Goal: Information Seeking & Learning: Learn about a topic

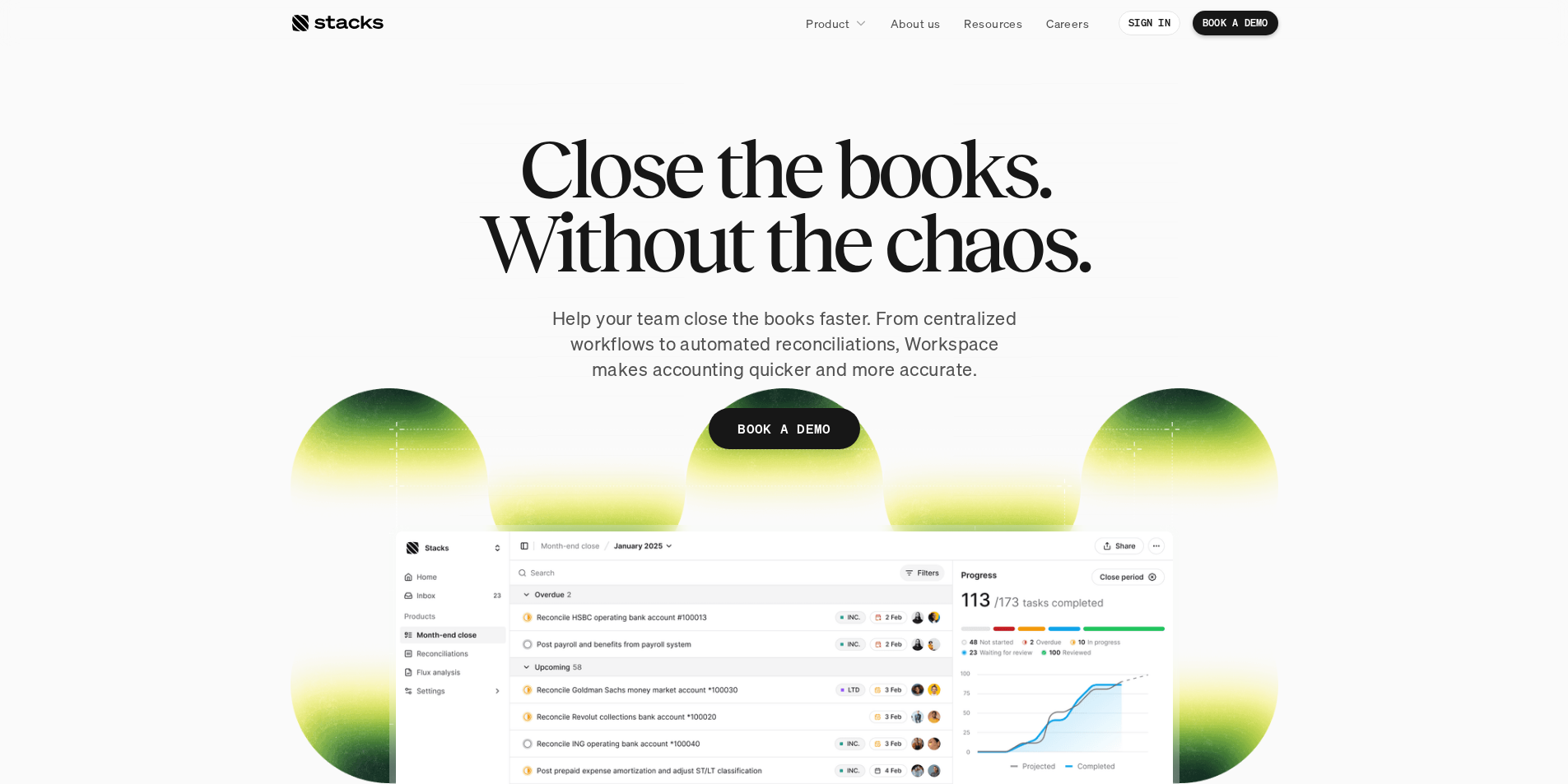
click at [309, 23] on div at bounding box center [337, 23] width 93 height 20
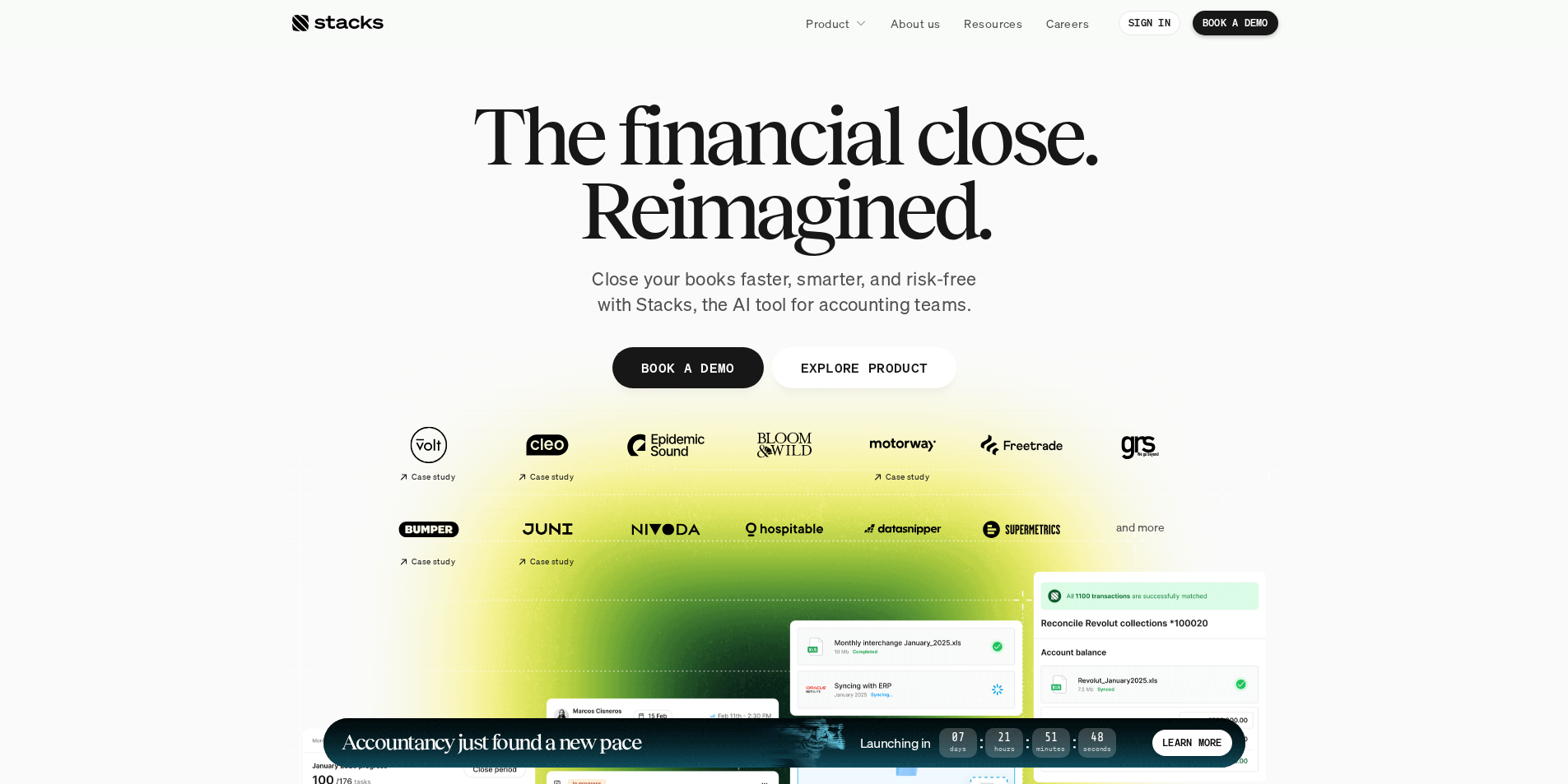
click at [347, 33] on link at bounding box center [337, 23] width 93 height 30
click at [849, 378] on p "EXPLORE PRODUCT" at bounding box center [864, 368] width 127 height 24
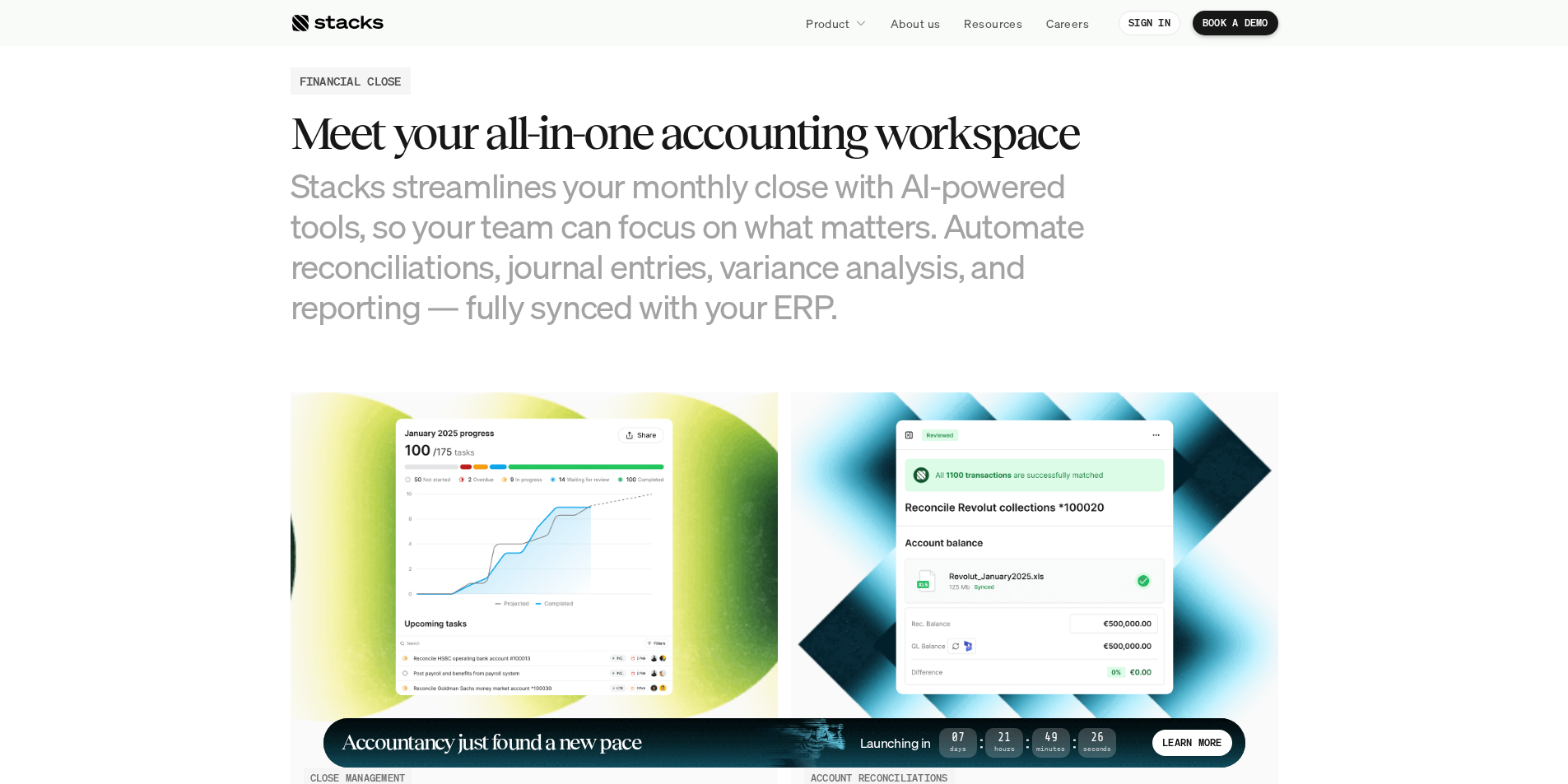
scroll to position [1618, 0]
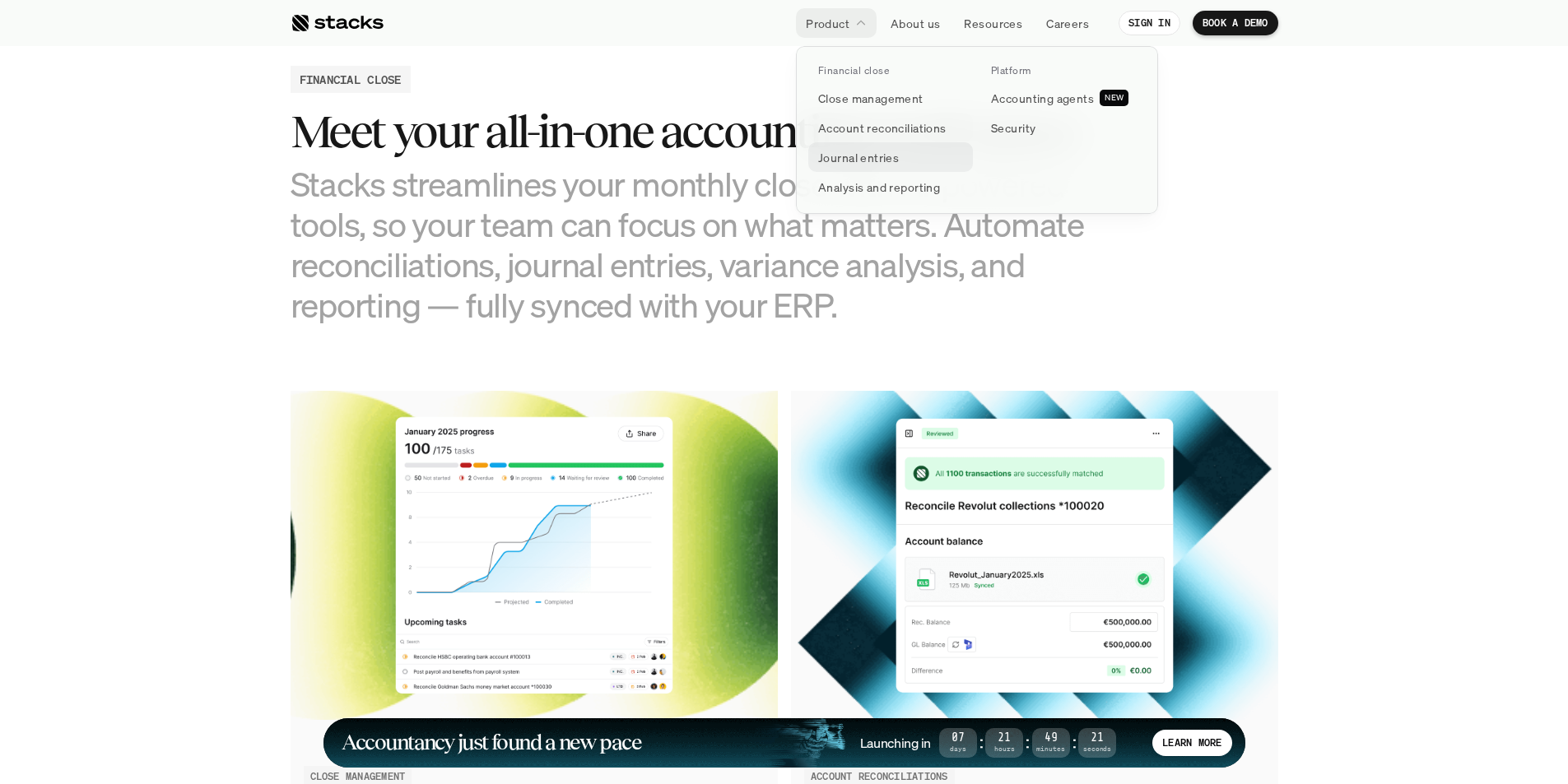
click at [873, 161] on p "Journal entries" at bounding box center [858, 157] width 81 height 17
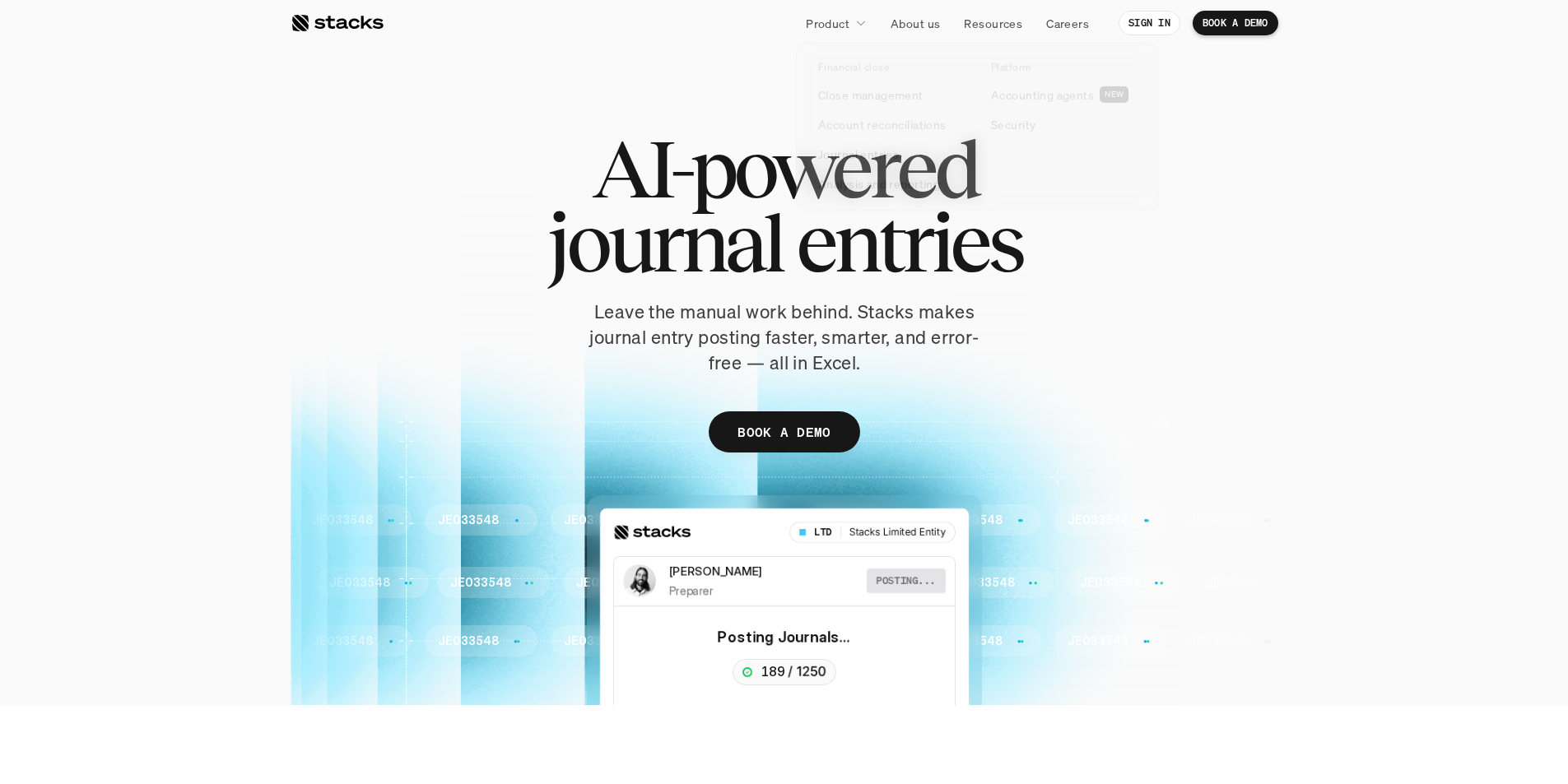
click at [845, 22] on p "Product" at bounding box center [828, 23] width 44 height 17
click at [851, 67] on p "Financial close" at bounding box center [853, 71] width 71 height 12
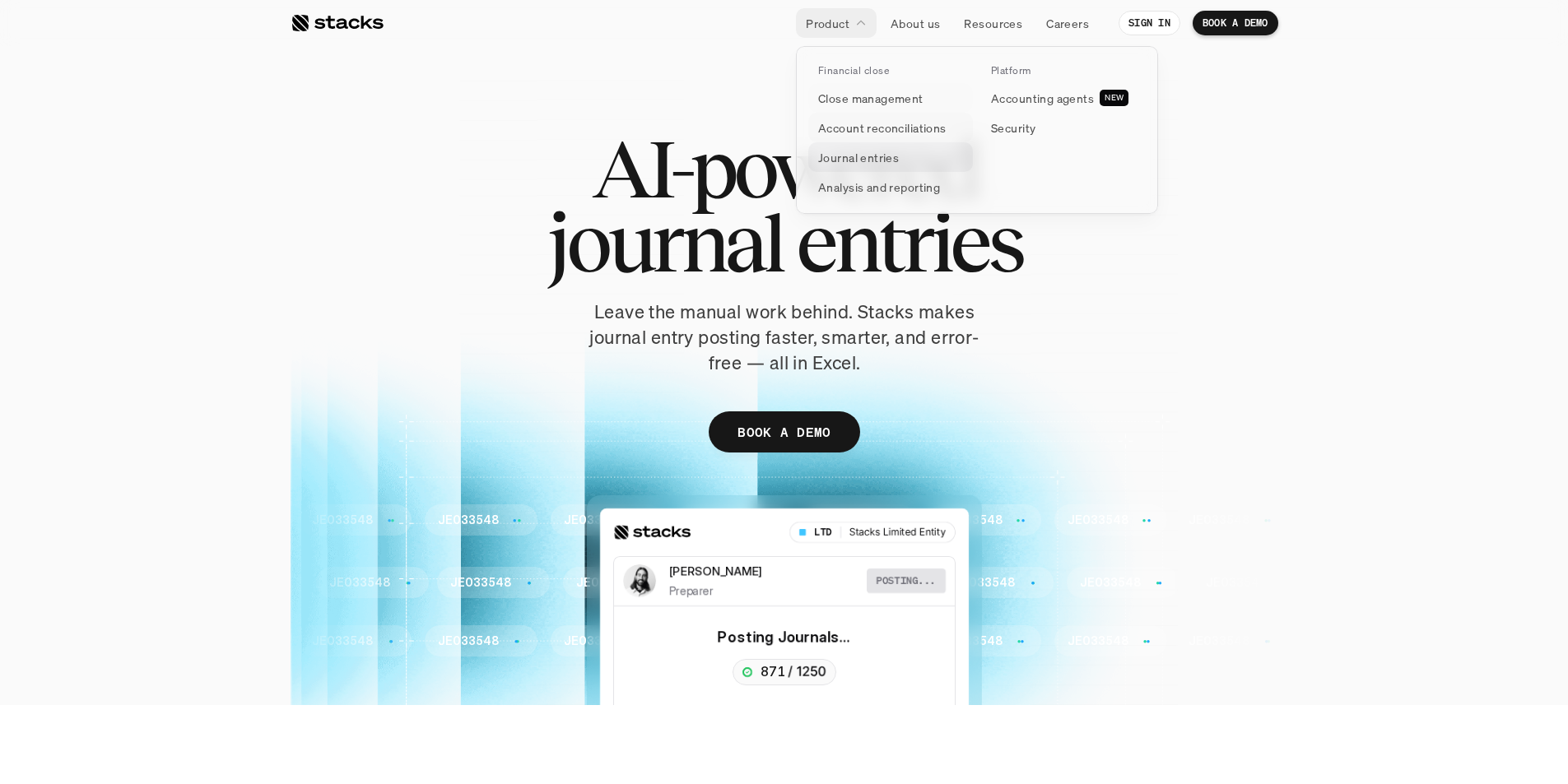
click at [860, 192] on p "Analysis and reporting" at bounding box center [879, 187] width 122 height 17
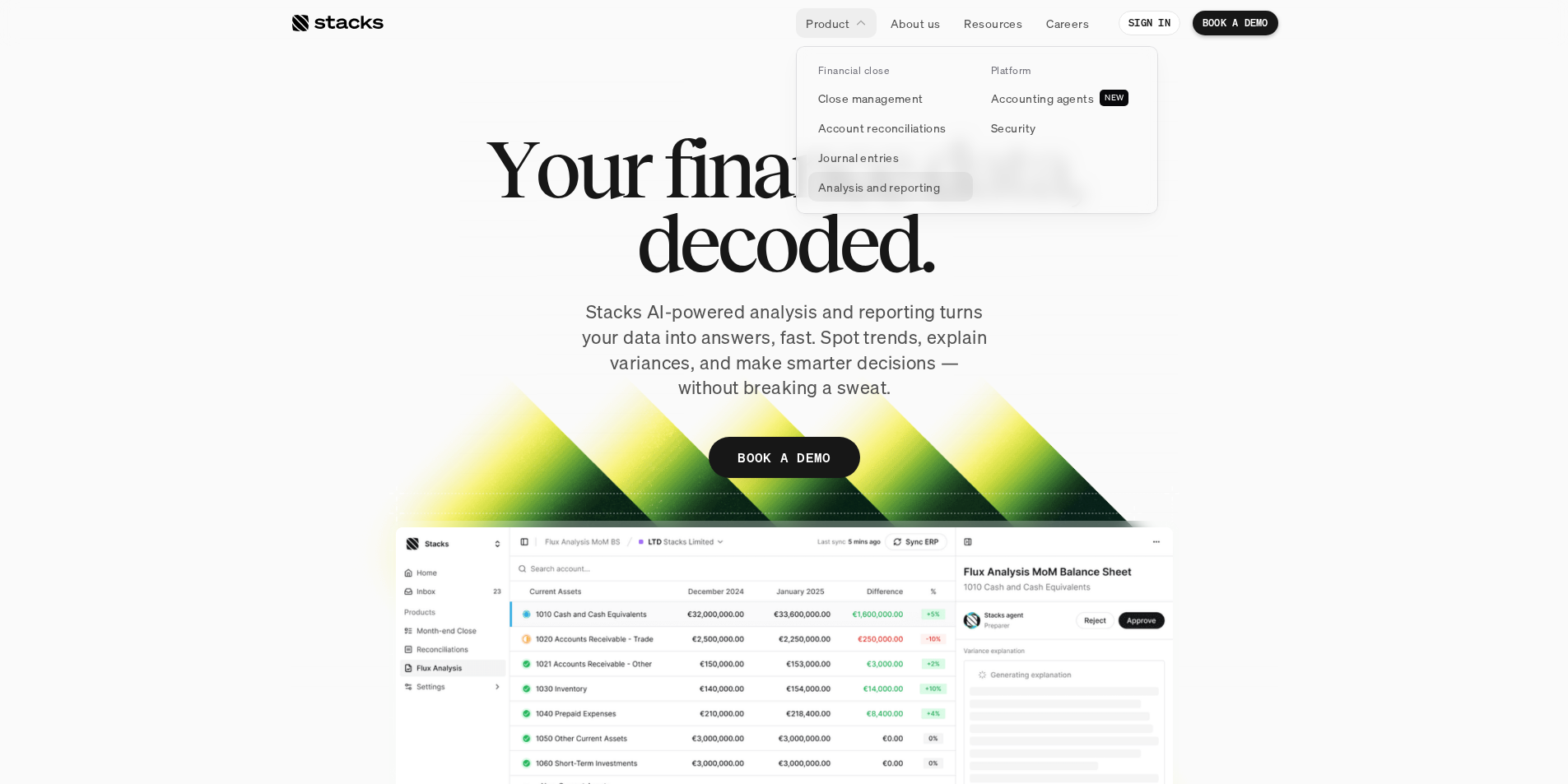
click at [875, 190] on p "Analysis and reporting" at bounding box center [879, 187] width 122 height 17
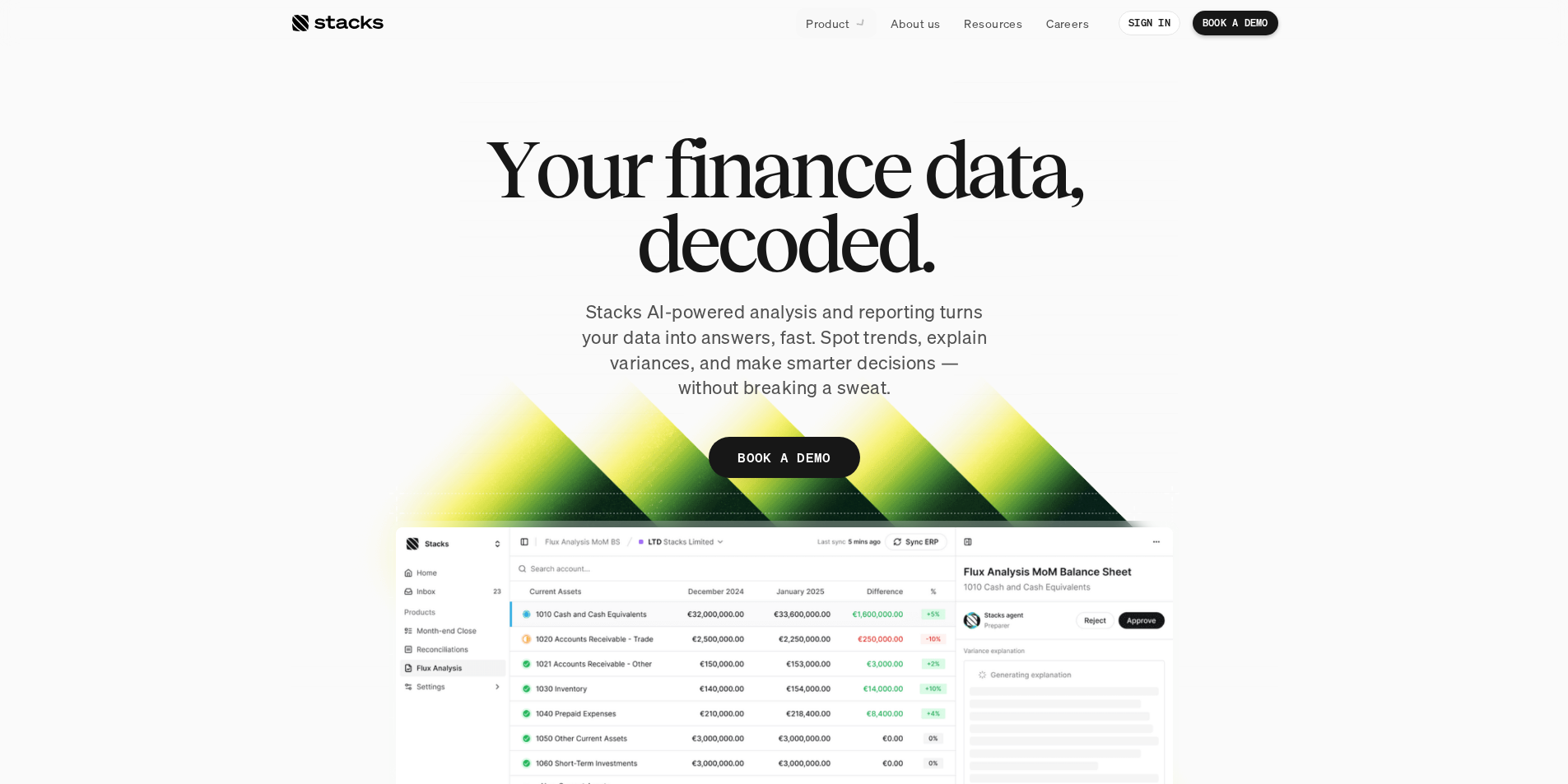
click at [1206, 304] on div "Y o u r f i n a n c e d a t a , d e c o d e d . Stacks AI-powered analysis and …" at bounding box center [784, 312] width 988 height 363
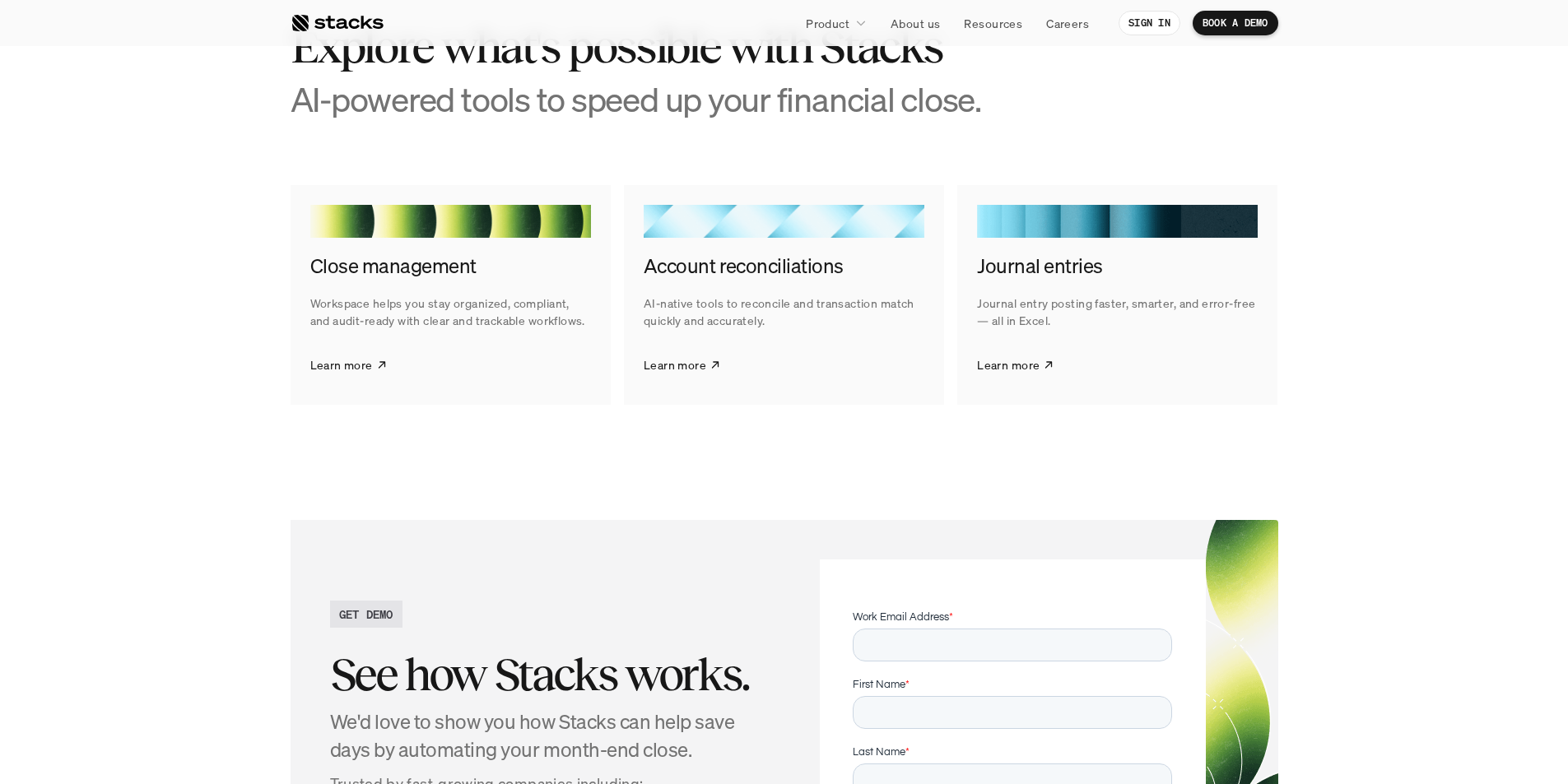
scroll to position [3373, 0]
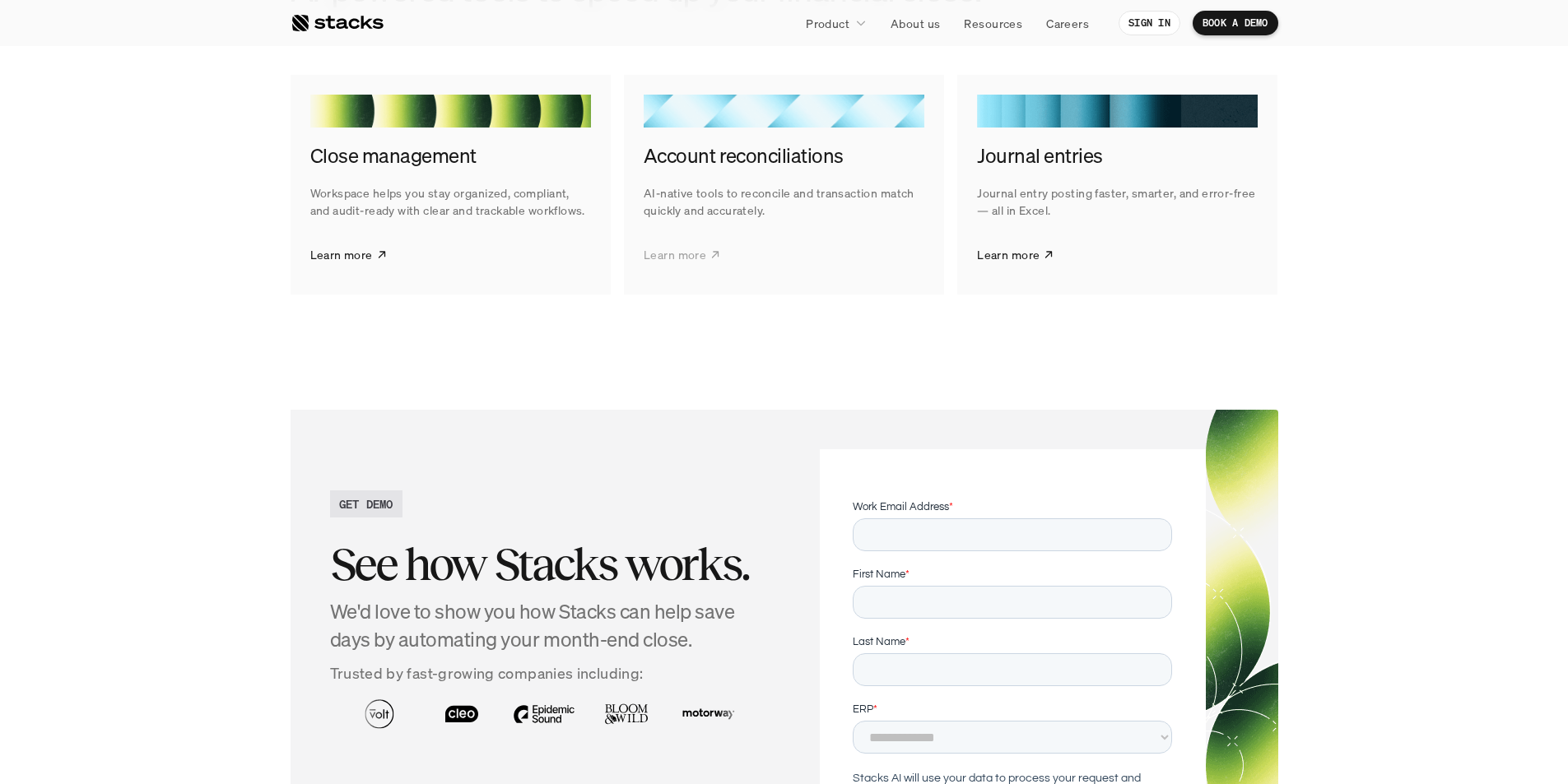
click at [672, 275] on link "Learn more" at bounding box center [683, 253] width 78 height 41
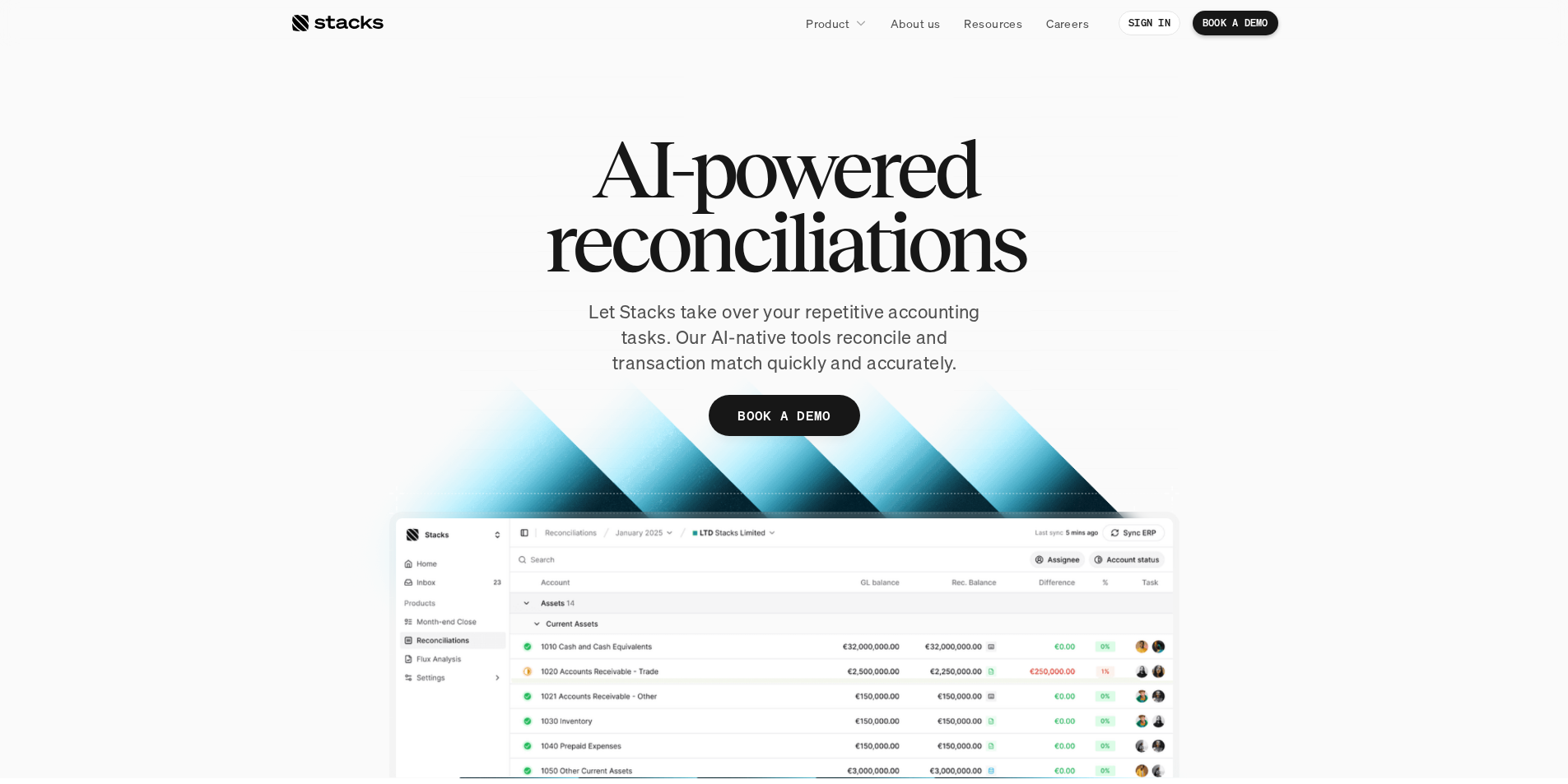
click at [355, 23] on div at bounding box center [337, 23] width 93 height 20
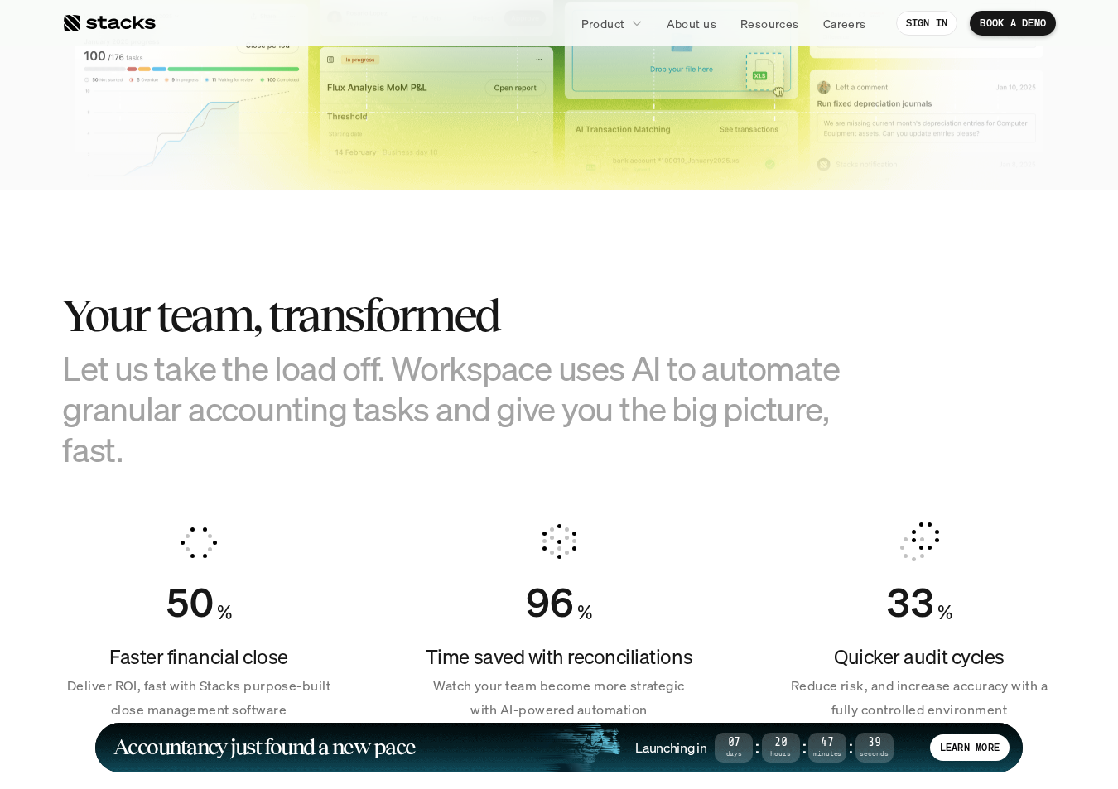
scroll to position [911, 0]
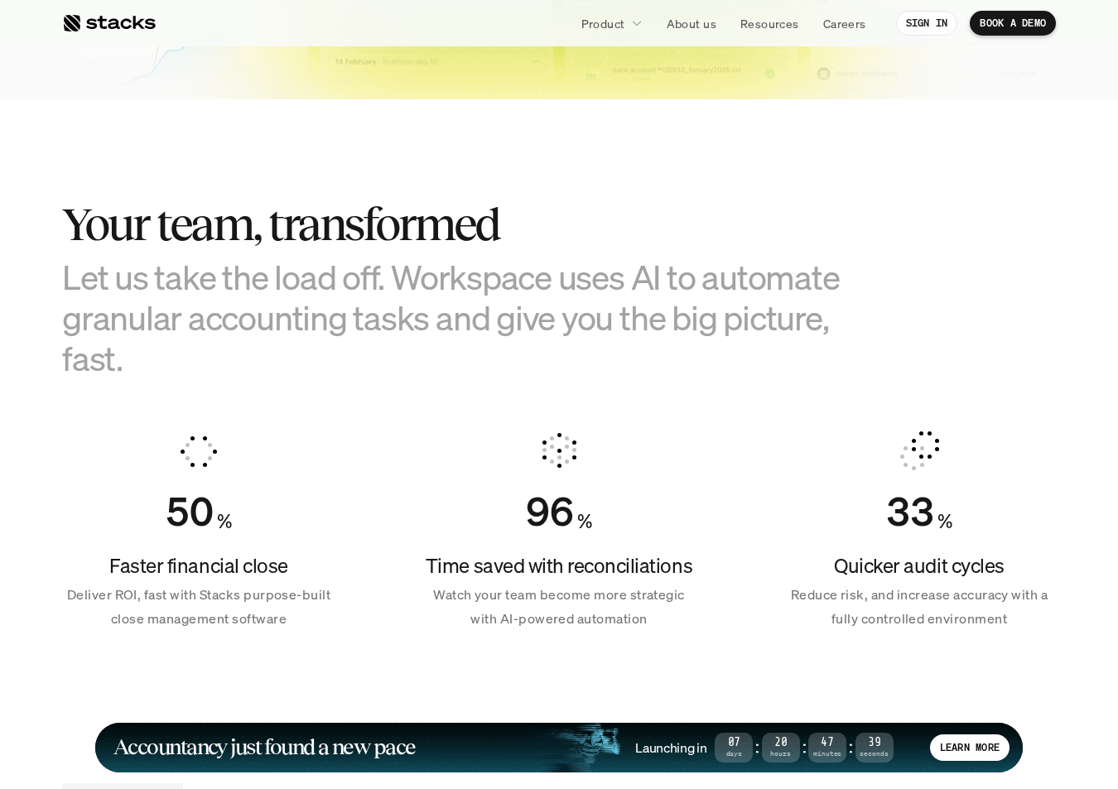
click at [442, 365] on h3 "Let us take the load off. Workspace uses AI to automate granular accounting tas…" at bounding box center [476, 318] width 828 height 123
click at [429, 291] on h3 "Let us take the load off. Workspace uses AI to automate granular accounting tas…" at bounding box center [476, 318] width 828 height 123
click at [455, 283] on h3 "Let us take the load off. Workspace uses AI to automate granular accounting tas…" at bounding box center [476, 318] width 828 height 123
click at [466, 283] on h3 "Let us take the load off. Workspace uses AI to automate granular accounting tas…" at bounding box center [476, 318] width 828 height 123
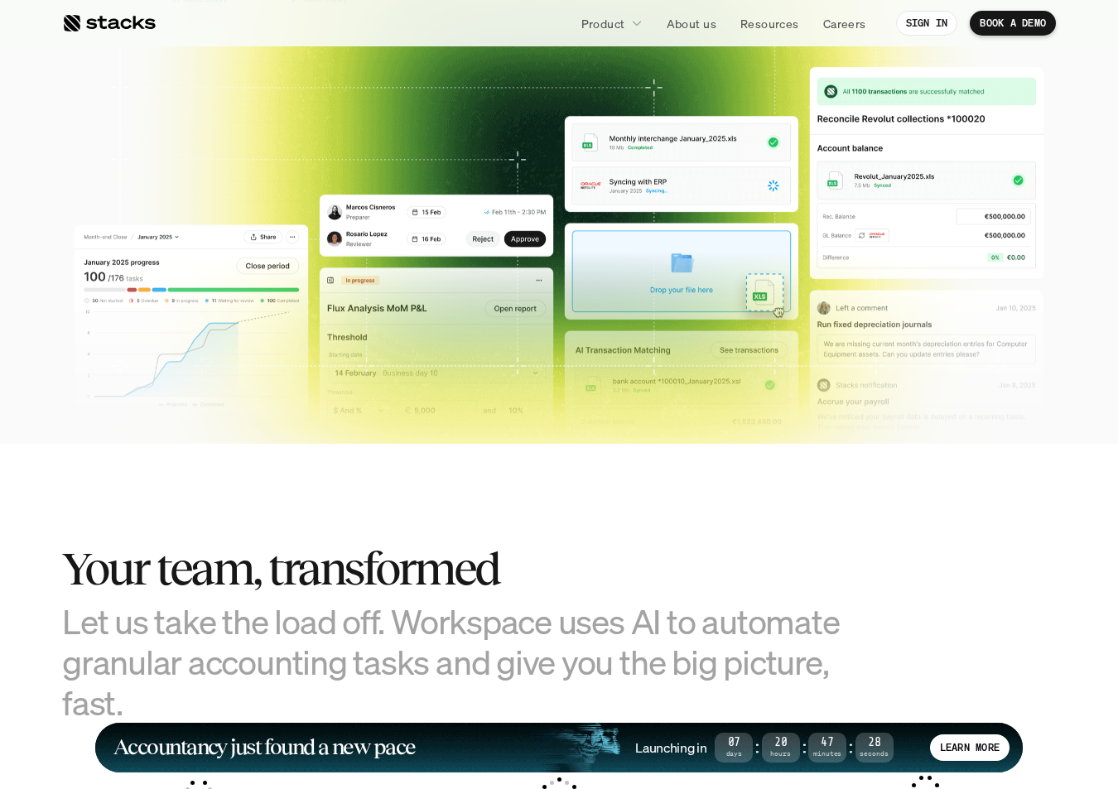
scroll to position [331, 0]
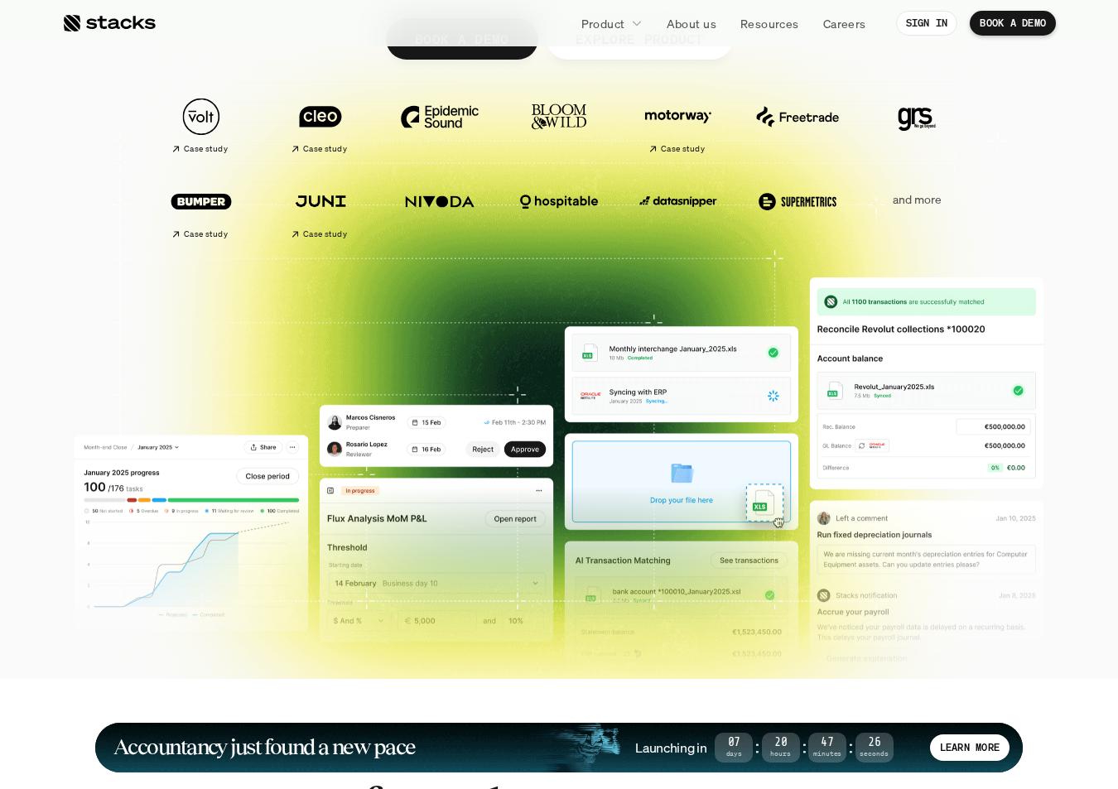
click at [988, 205] on div "Case study Case study and more" at bounding box center [558, 210] width 927 height 72
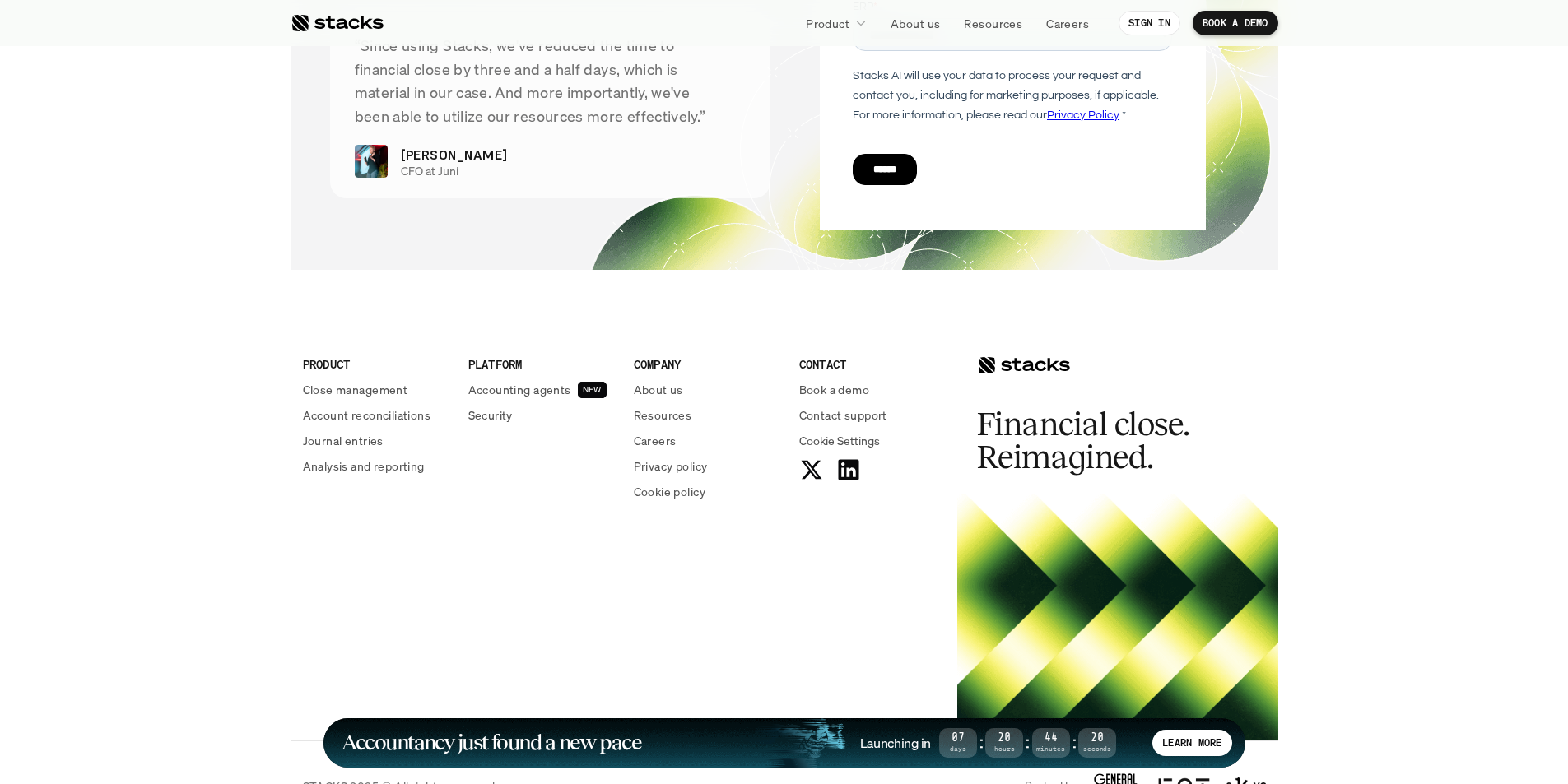
scroll to position [5960, 0]
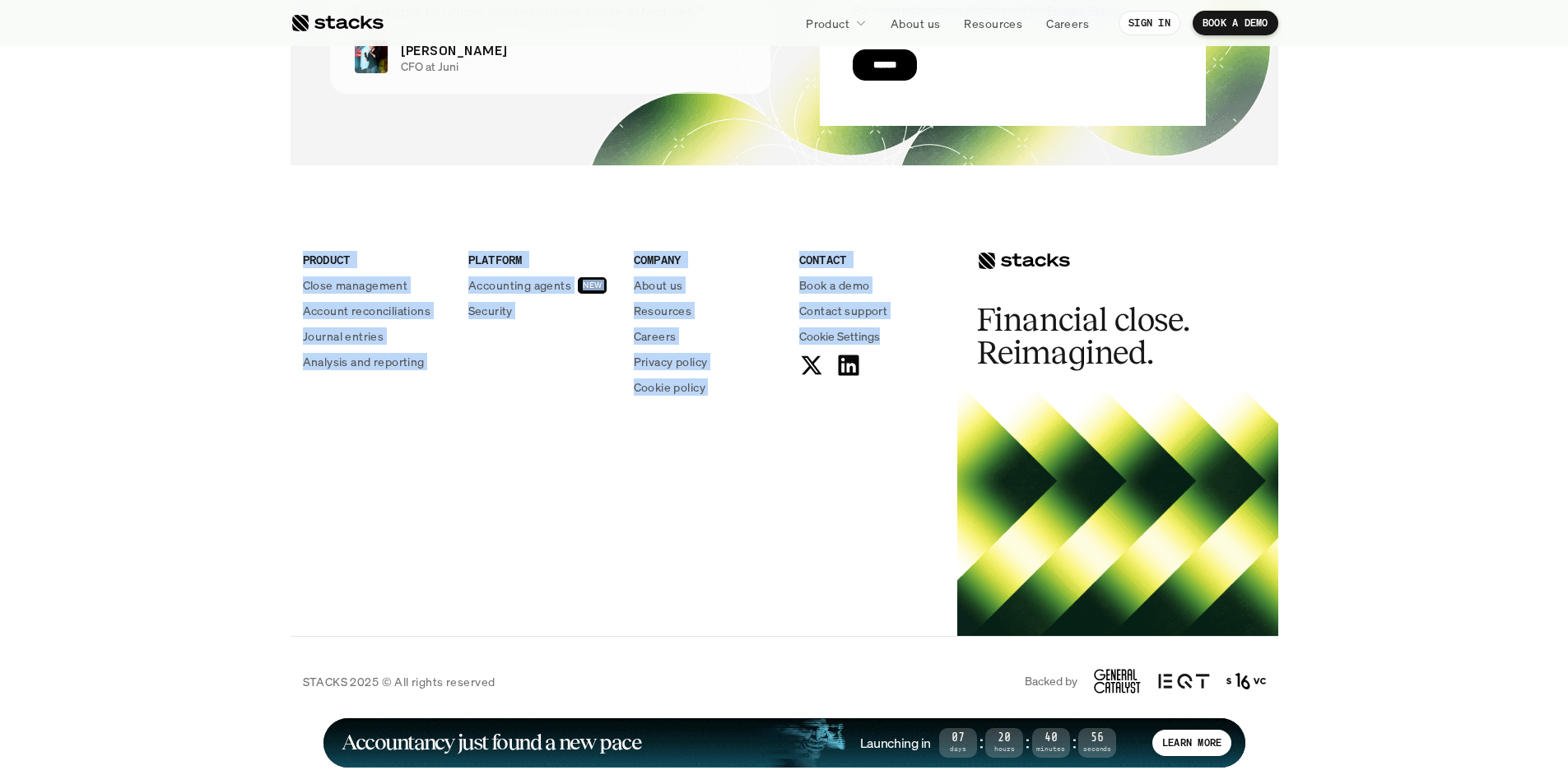
drag, startPoint x: 302, startPoint y: 260, endPoint x: 721, endPoint y: 493, distance: 479.4
click at [903, 374] on div "PRODUCT Close management Account reconciliations Journal entries Analysis and r…" at bounding box center [623, 330] width 667 height 263
click at [539, 539] on div "PRODUCT Close management Account reconciliations Journal entries Analysis and r…" at bounding box center [784, 417] width 988 height 437
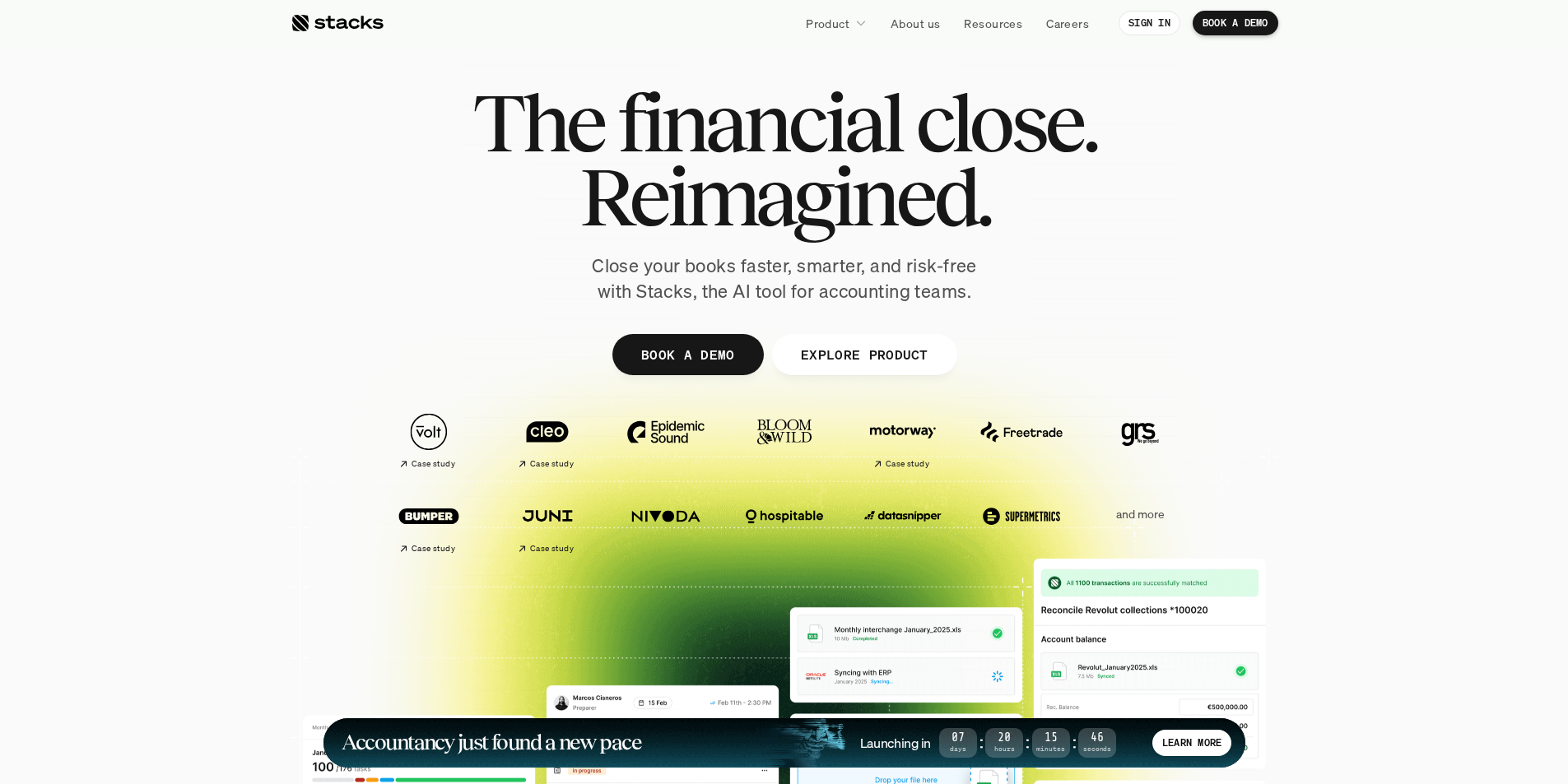
scroll to position [0, 0]
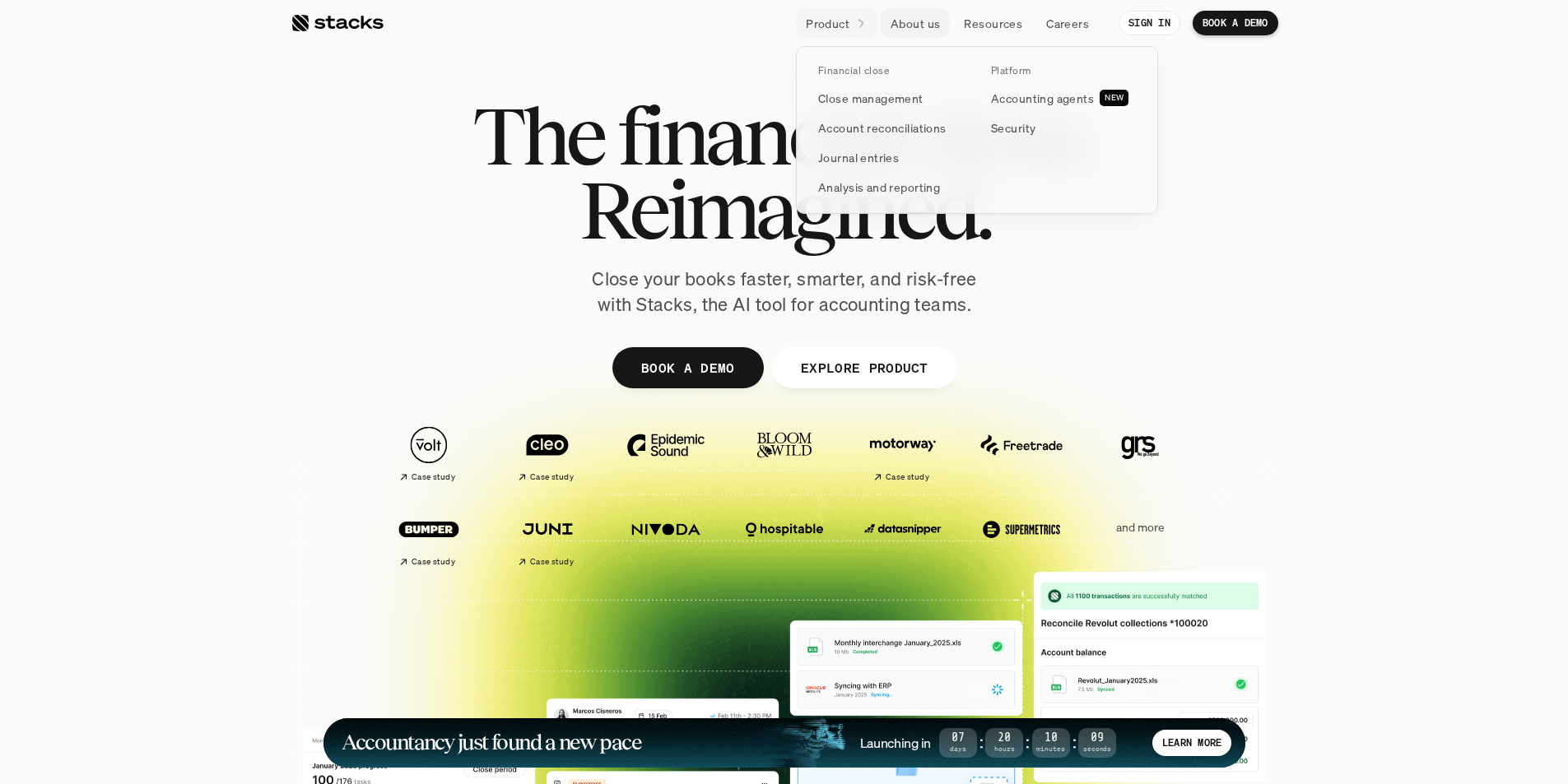
click at [848, 16] on p "Product" at bounding box center [828, 23] width 44 height 17
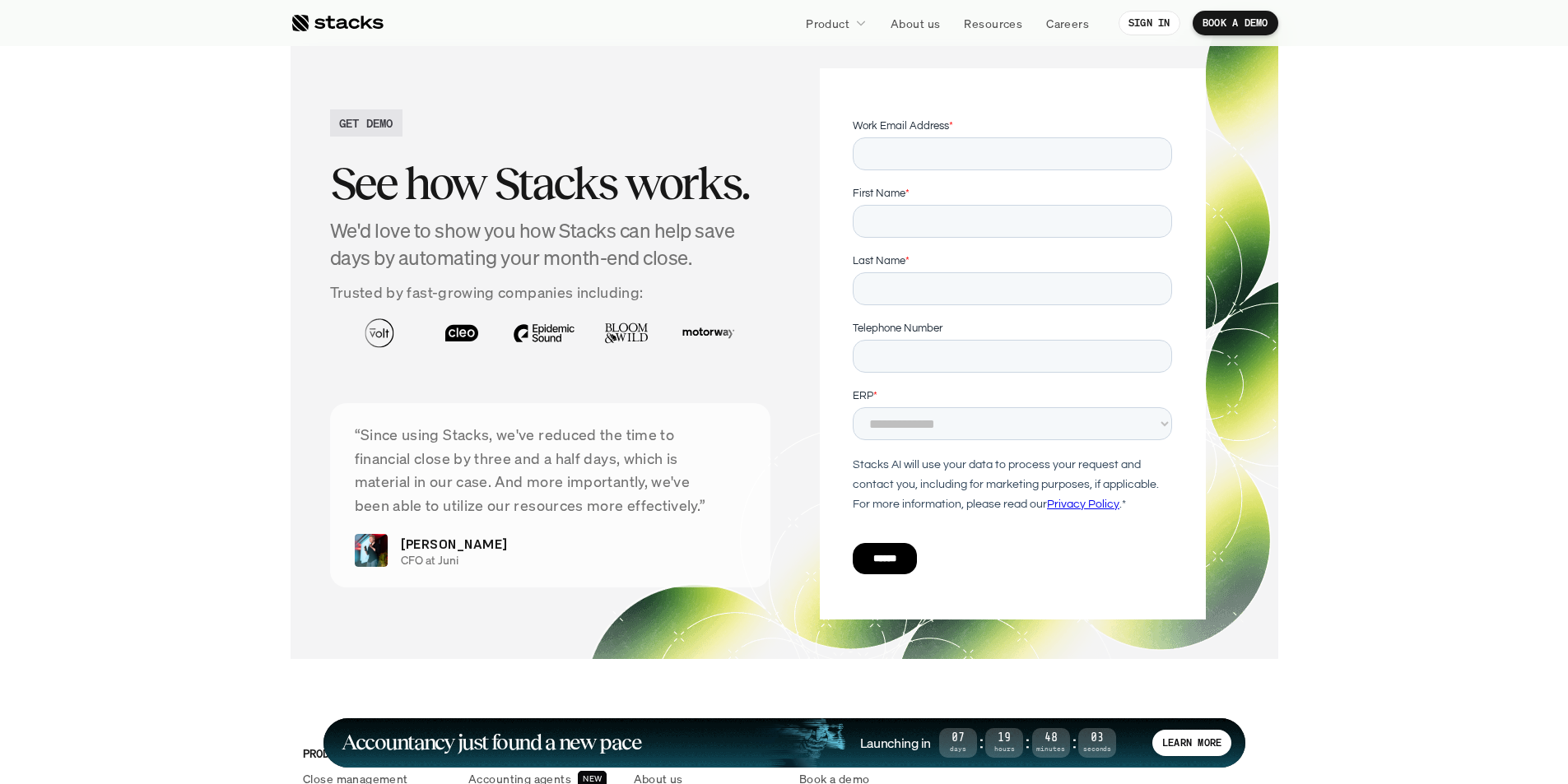
scroll to position [5220, 0]
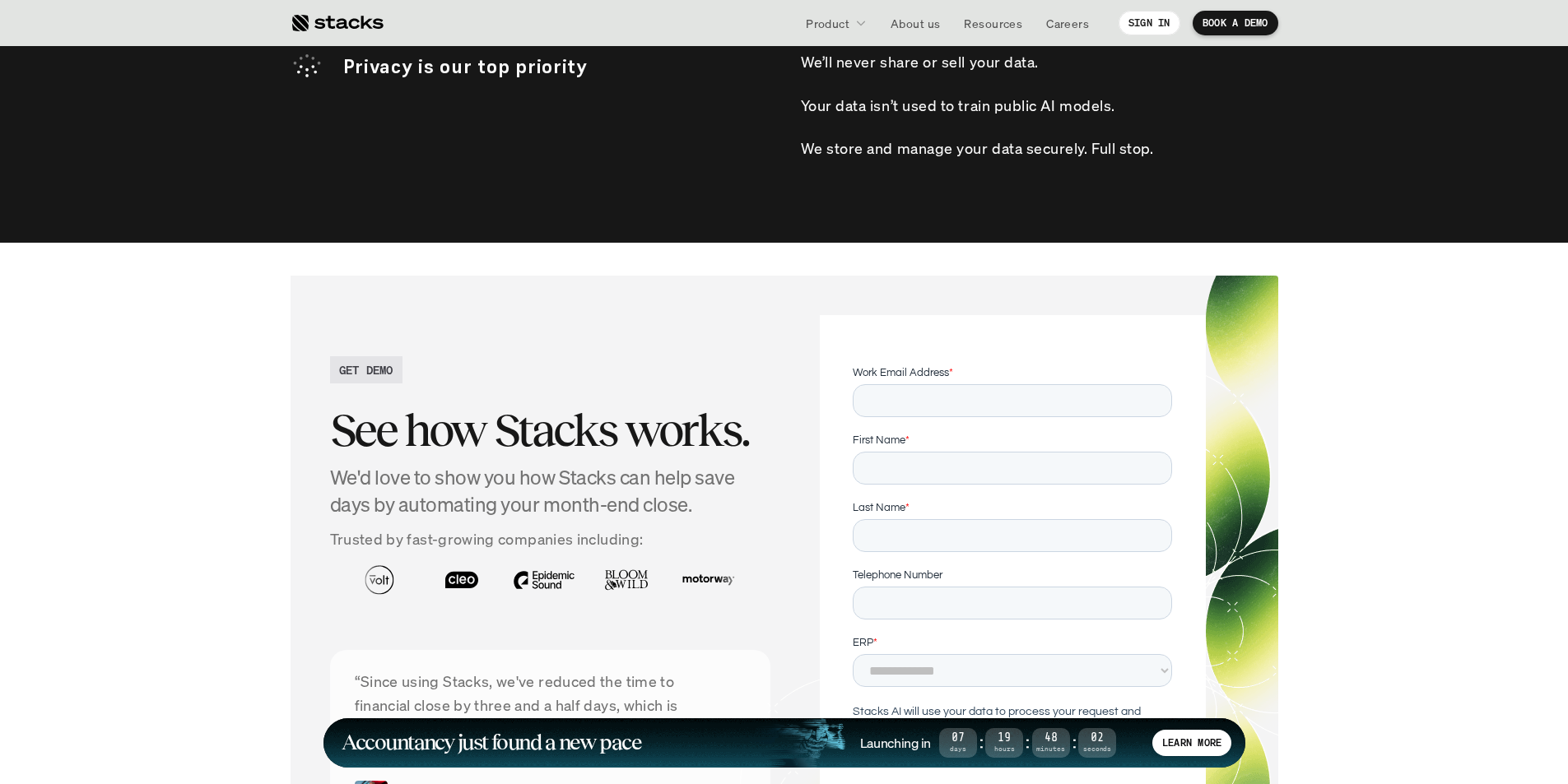
click at [188, 390] on section "GET DEMO See how Stacks works. We'd love to show you how Stacks can help save d…" at bounding box center [784, 590] width 1568 height 696
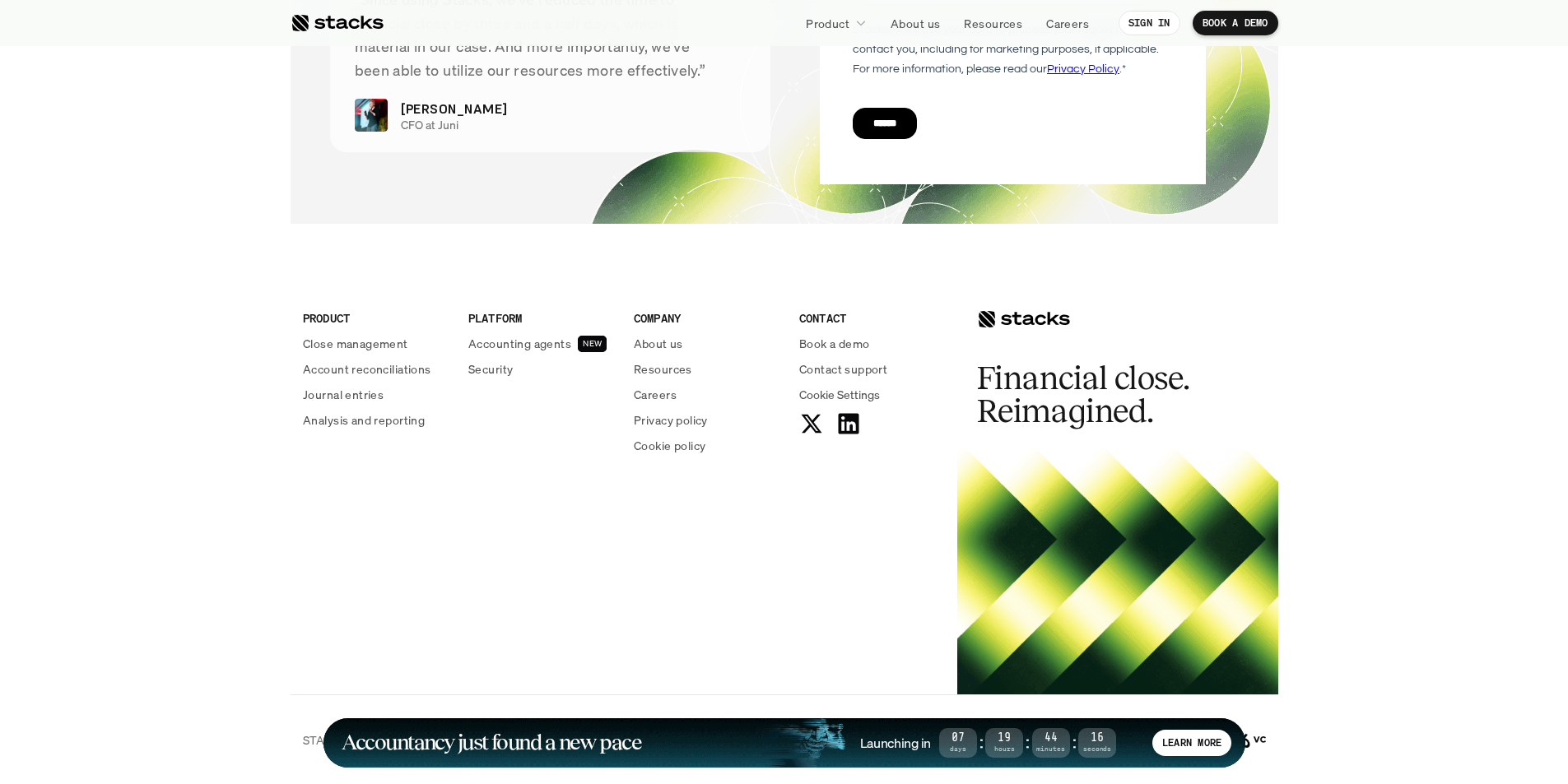
scroll to position [5960, 0]
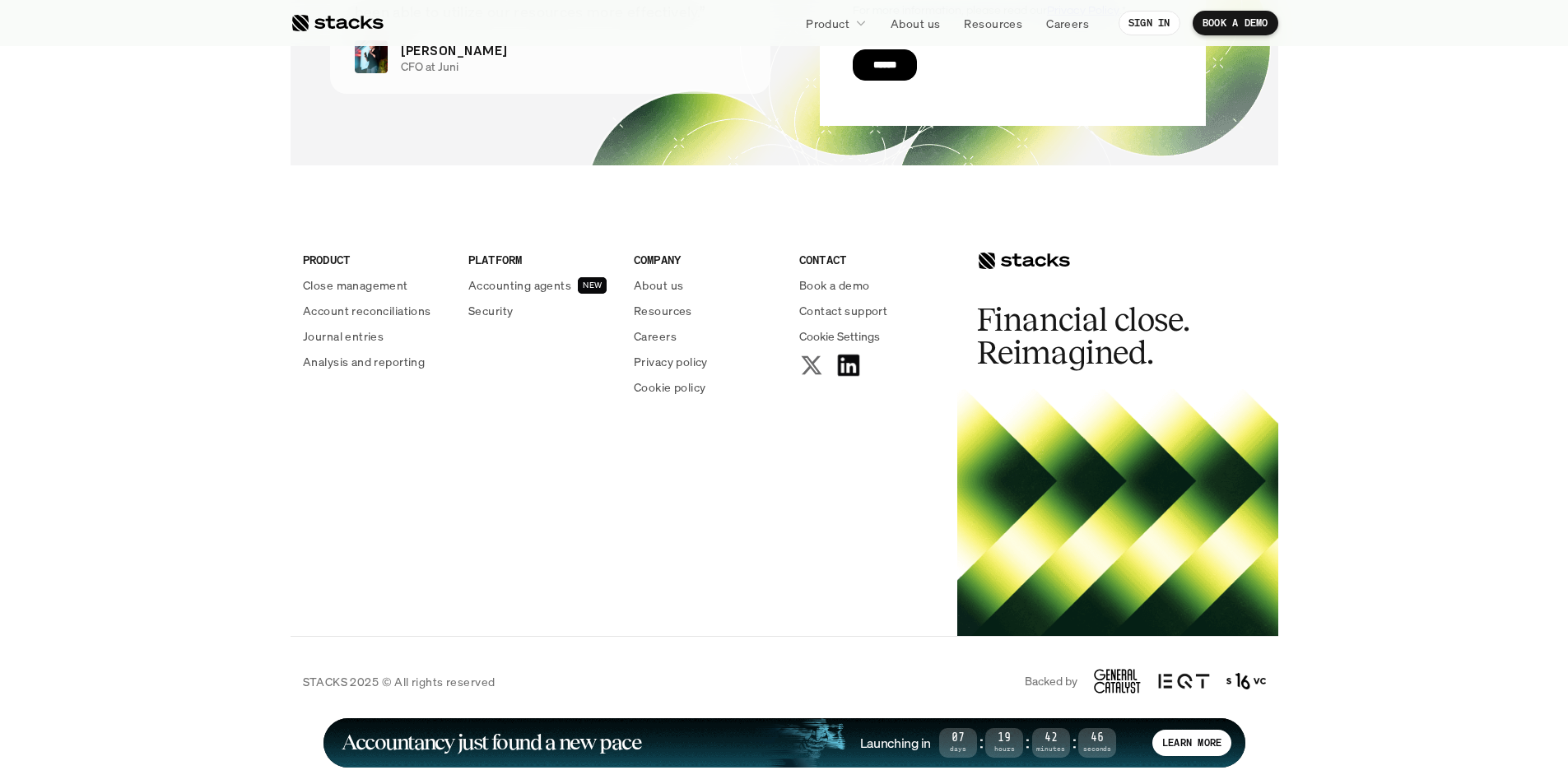
click at [845, 368] on use at bounding box center [848, 366] width 22 height 22
click at [177, 329] on footer "PRODUCT Close management Account reconciliations Journal entries Analysis and r…" at bounding box center [784, 463] width 1568 height 529
drag, startPoint x: 639, startPoint y: 388, endPoint x: 714, endPoint y: 391, distance: 75.1
click at [714, 391] on div "PRODUCT Close management Account reconciliations Journal entries Analysis and r…" at bounding box center [623, 330] width 667 height 263
copy p "Cookie policy"
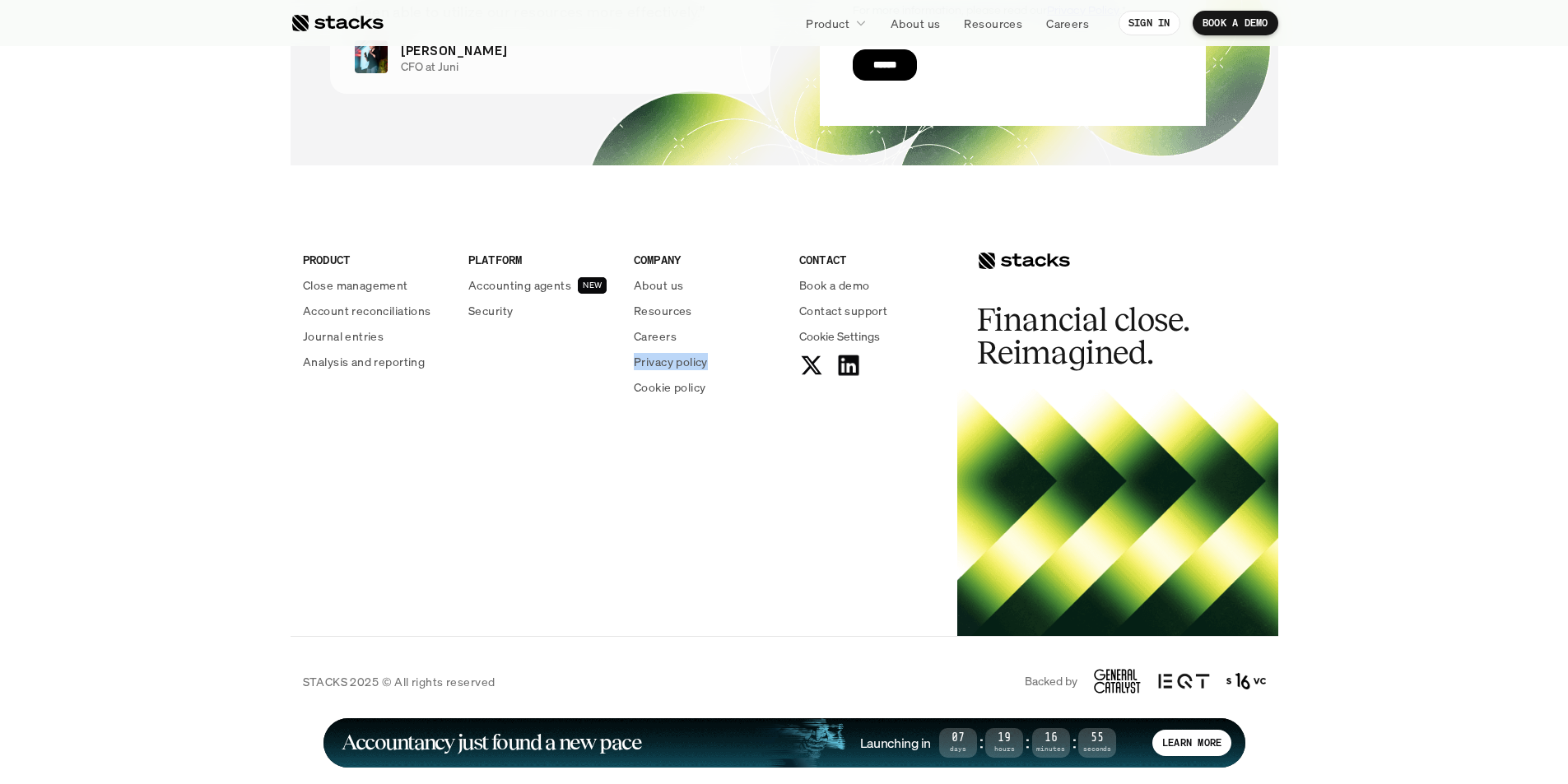
drag, startPoint x: 647, startPoint y: 357, endPoint x: 714, endPoint y: 355, distance: 67.0
click at [714, 355] on div "PRODUCT Close management Account reconciliations Journal entries Analysis and r…" at bounding box center [623, 330] width 667 height 263
copy p "Privacy policy"
drag, startPoint x: 613, startPoint y: 341, endPoint x: 678, endPoint y: 337, distance: 65.1
click at [678, 337] on div "PRODUCT Close management Account reconciliations Journal entries Analysis and r…" at bounding box center [623, 330] width 667 height 263
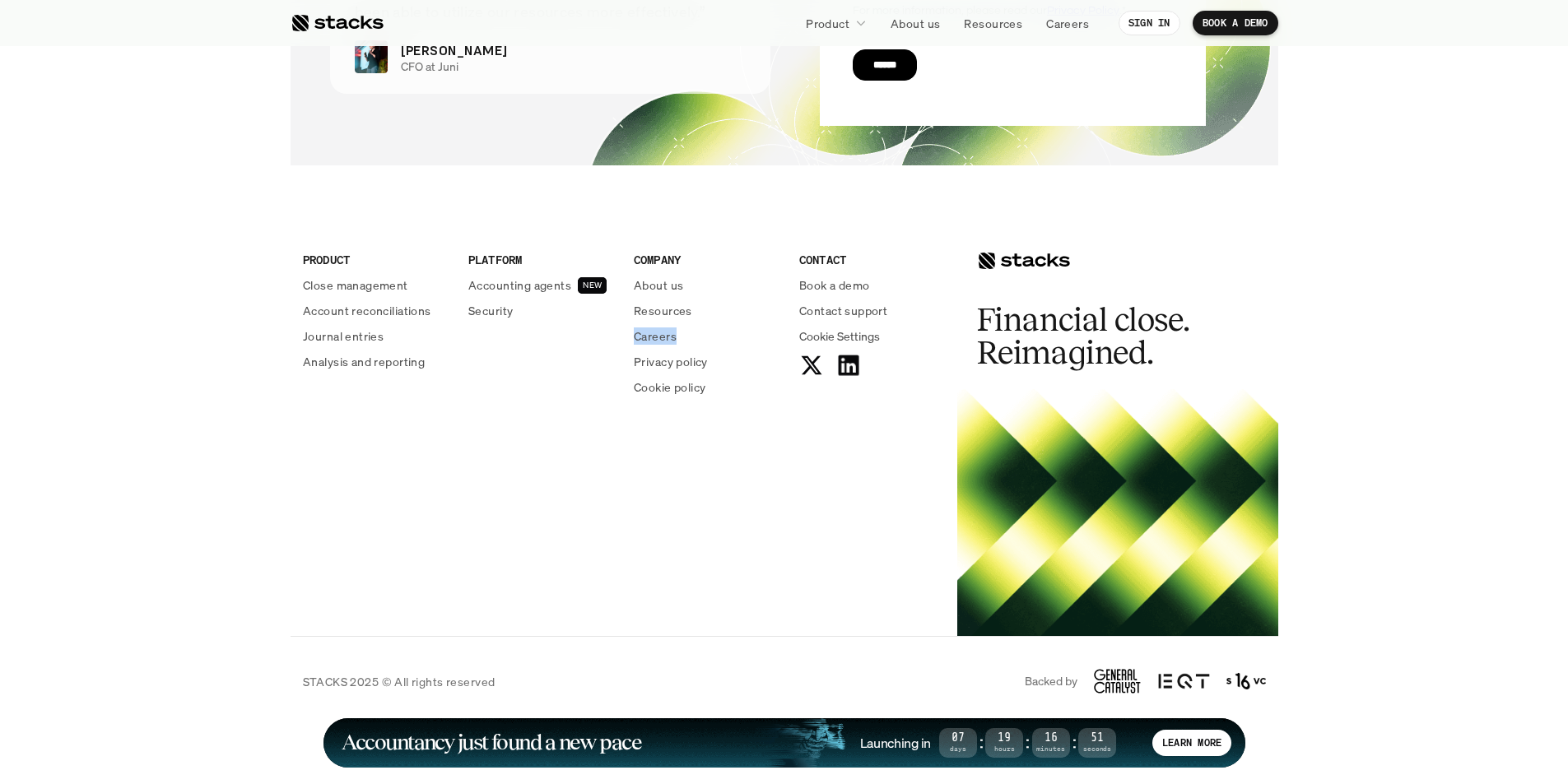
copy p "Careers"
drag, startPoint x: 866, startPoint y: 259, endPoint x: 793, endPoint y: 265, distance: 73.2
click at [793, 265] on div "PRODUCT Close management Account reconciliations Journal entries Analysis and r…" at bounding box center [623, 330] width 667 height 263
copy p "CONTACT"
click at [35, 320] on footer "PRODUCT Close management Account reconciliations Journal entries Analysis and r…" at bounding box center [784, 463] width 1568 height 529
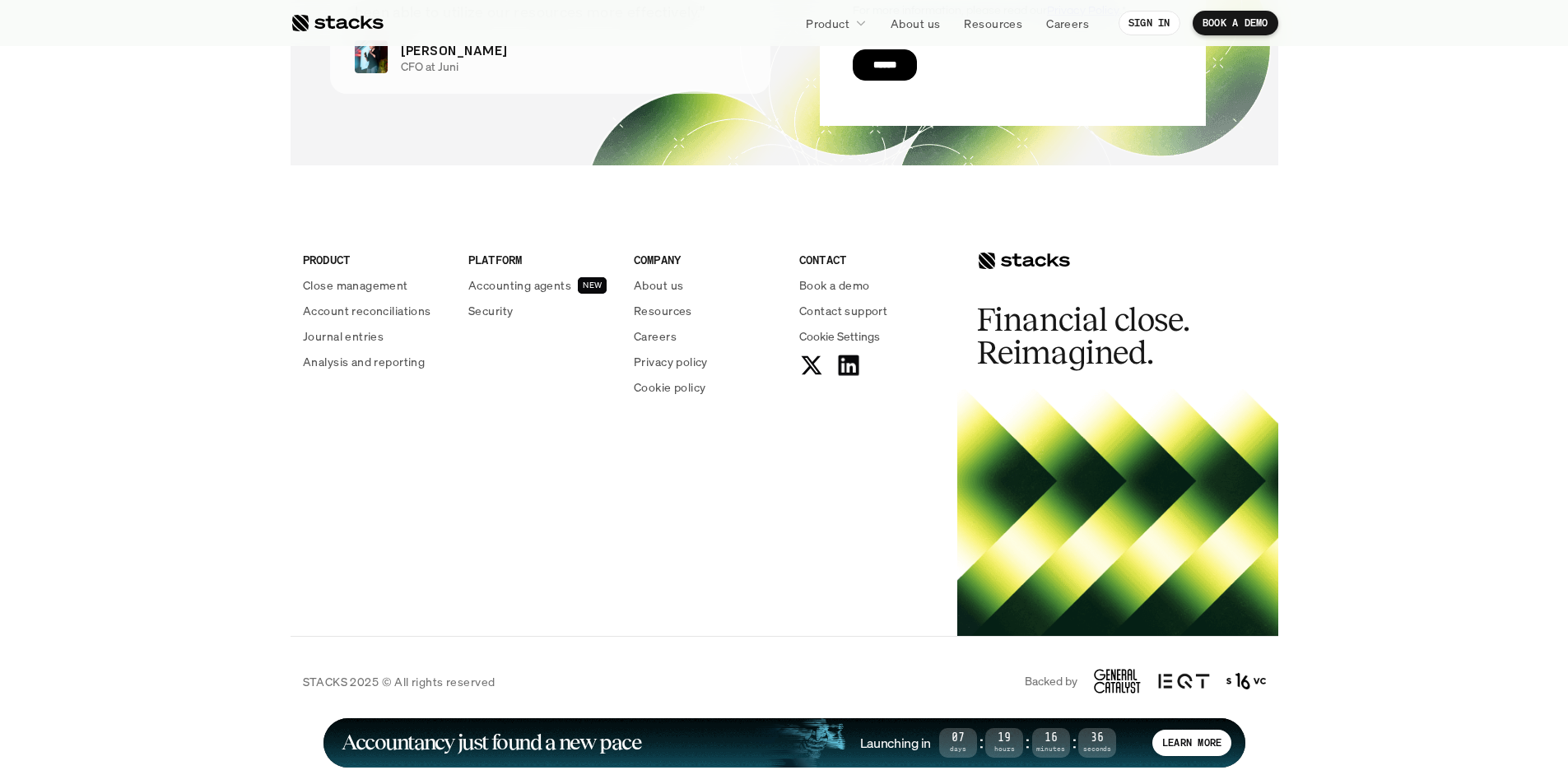
scroll to position [5927, 0]
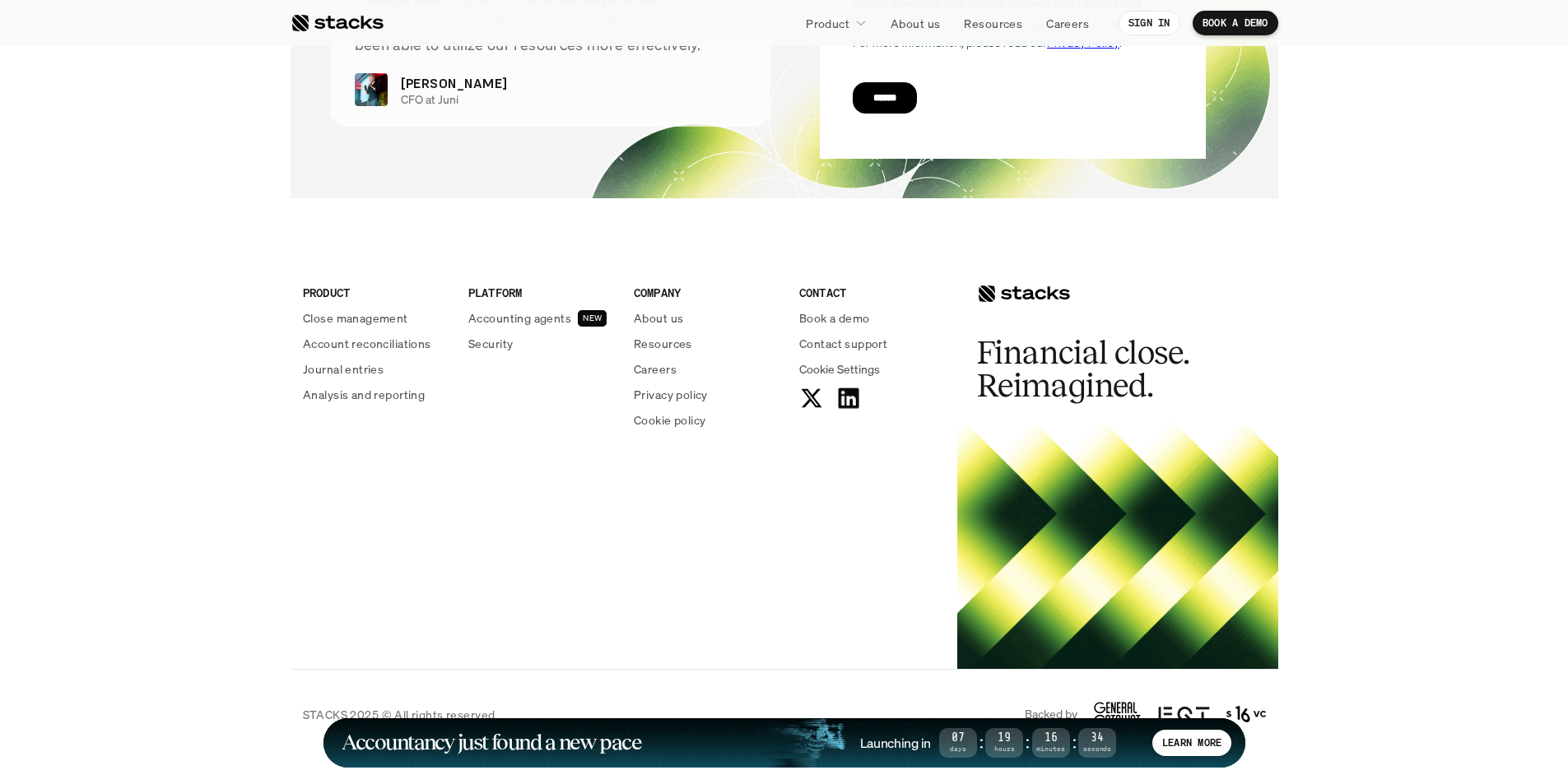
click at [415, 548] on div "PRODUCT Close management Account reconciliations Journal entries Analysis and r…" at bounding box center [784, 450] width 988 height 437
drag, startPoint x: 787, startPoint y: 344, endPoint x: 867, endPoint y: 392, distance: 93.3
click at [864, 347] on div "PRODUCT Close management Account reconciliations Journal entries Analysis and r…" at bounding box center [623, 363] width 667 height 263
click at [757, 591] on div "PRODUCT Close management Account reconciliations Journal entries Analysis and r…" at bounding box center [784, 450] width 988 height 437
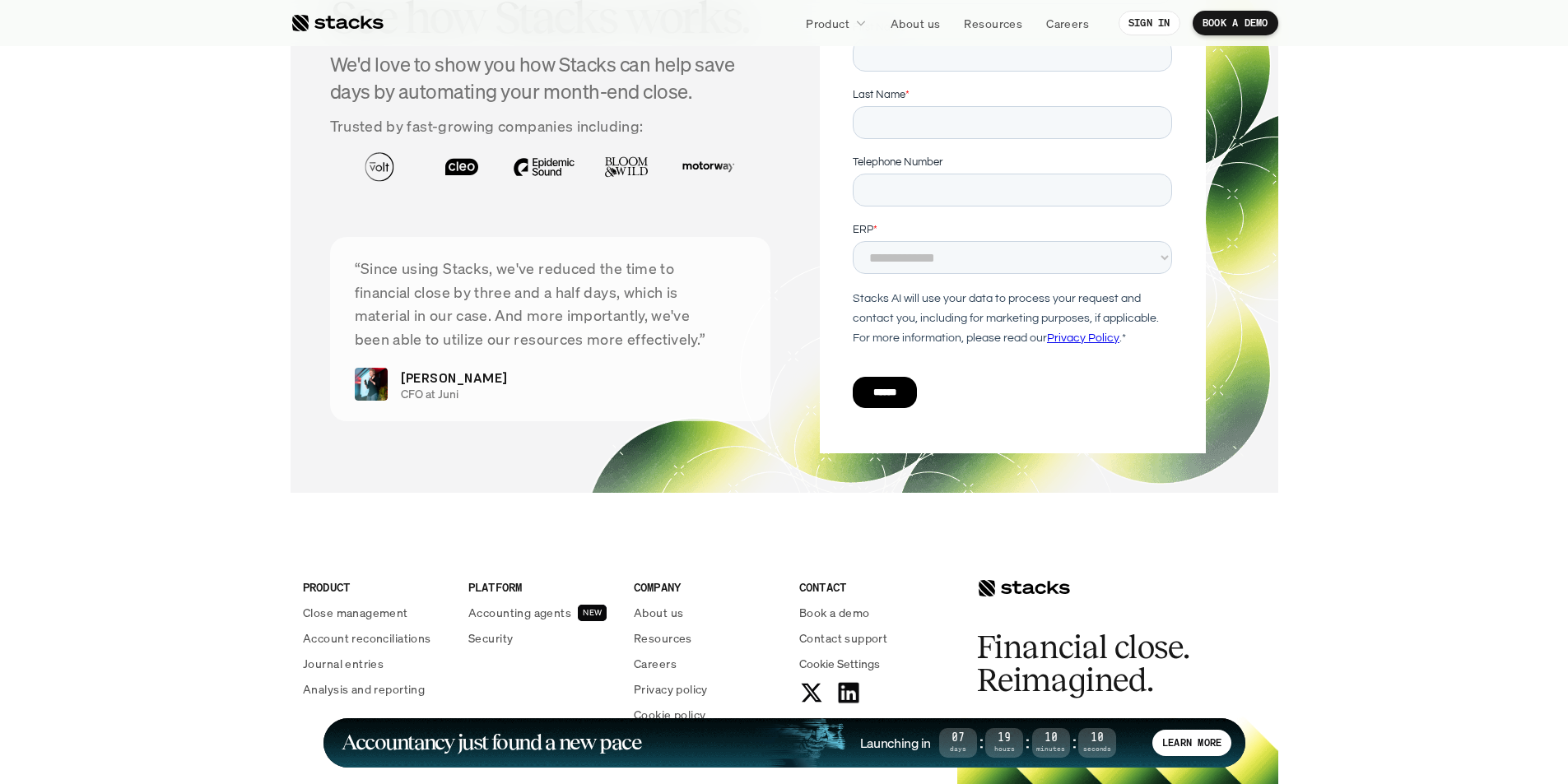
scroll to position [5549, 0]
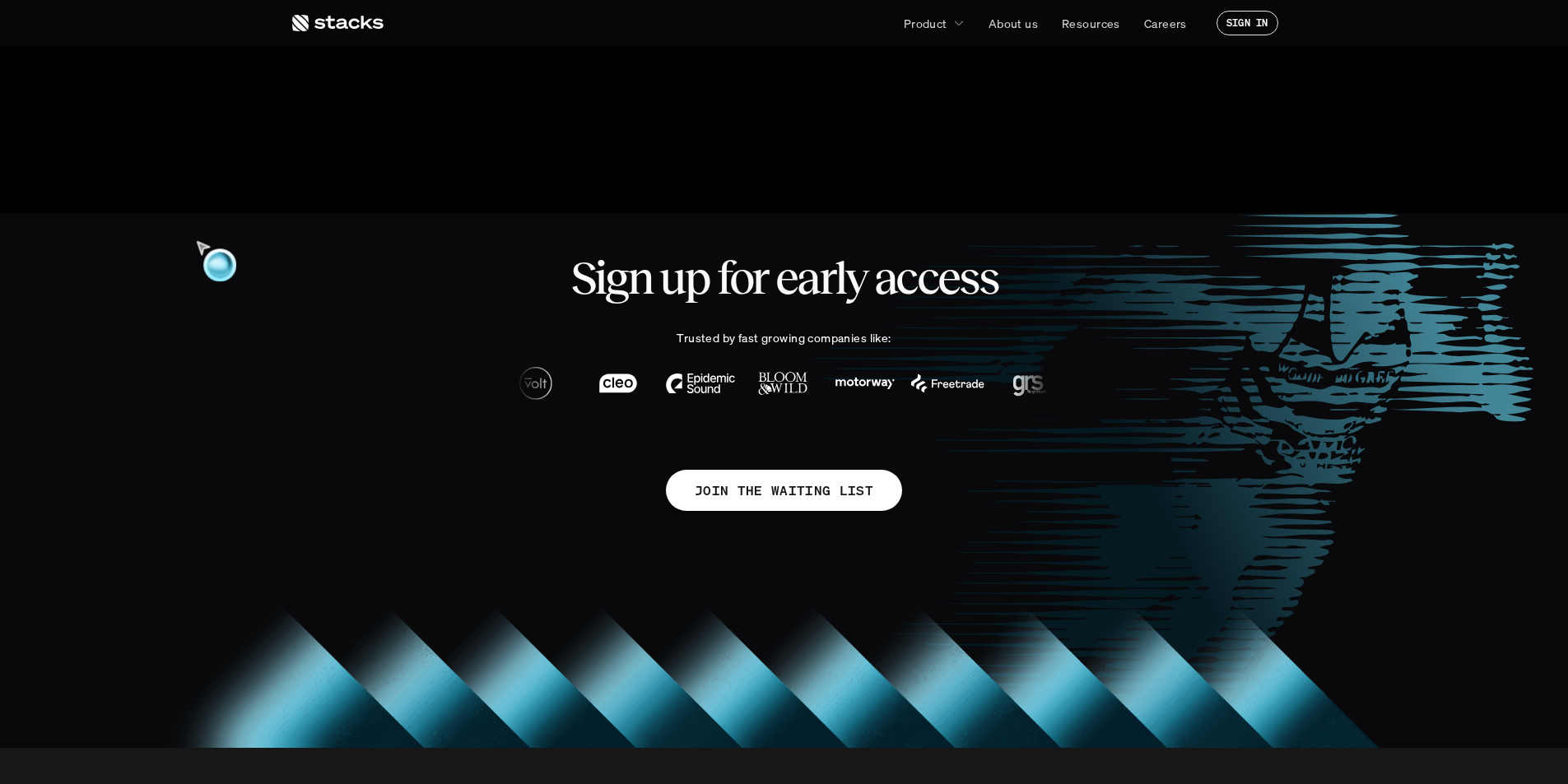
scroll to position [740, 0]
